Goal: Check status: Check status

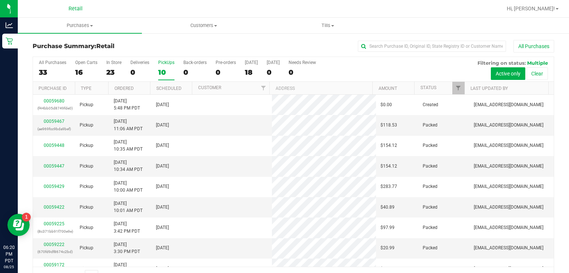
click at [414, 80] on div "All Purchases 33 Open Carts 16 In Store 23 Deliveries 0 PickUps 10 Back-orders …" at bounding box center [293, 69] width 521 height 25
click at [425, 87] on link "Status" at bounding box center [428, 87] width 16 height 5
click at [439, 87] on span at bounding box center [442, 88] width 6 height 6
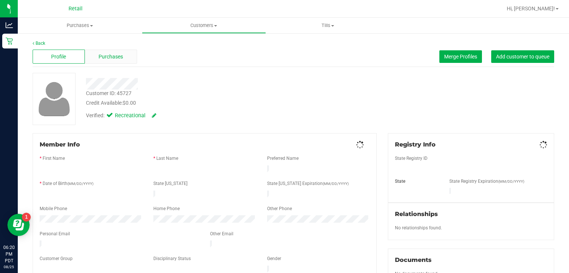
click at [124, 57] on div "Purchases" at bounding box center [111, 57] width 52 height 14
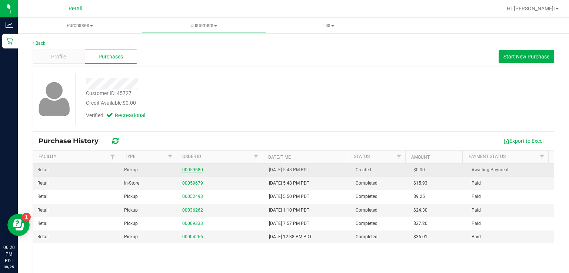
click at [194, 170] on link "00059680" at bounding box center [192, 169] width 21 height 5
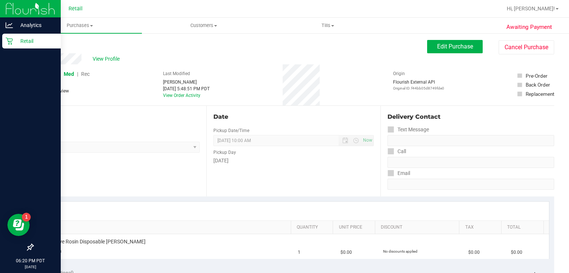
click at [13, 47] on div "Retail" at bounding box center [31, 41] width 58 height 15
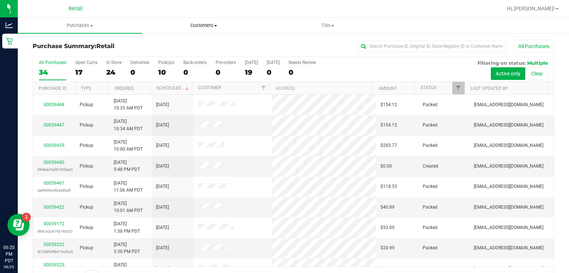
click at [158, 31] on uib-tab-heading "Customers All customers Add a new customer" at bounding box center [203, 25] width 123 height 15
click at [323, 27] on span "Tills" at bounding box center [327, 25] width 123 height 7
click at [295, 43] on span "Manage tills" at bounding box center [291, 44] width 50 height 6
